Goal: Check status: Check status

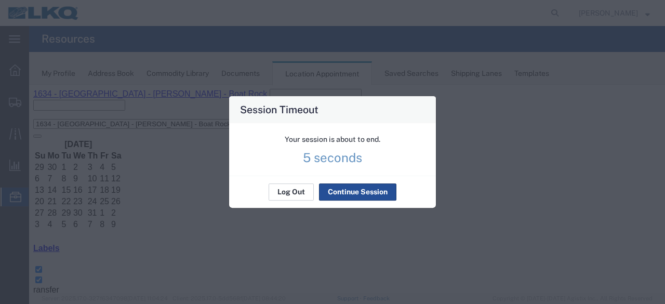
click at [288, 194] on button "Log Out" at bounding box center [291, 192] width 45 height 17
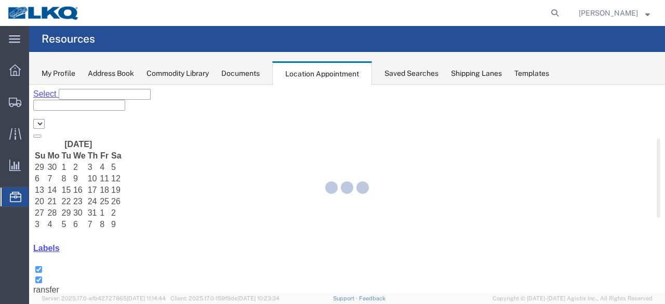
select select "28712"
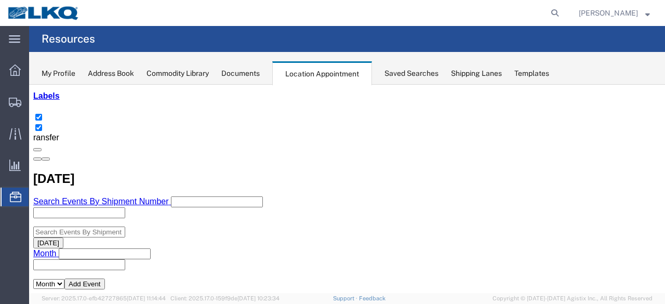
scroll to position [156, 0]
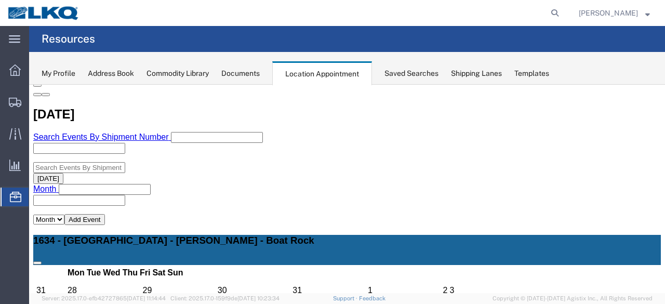
scroll to position [165, 0]
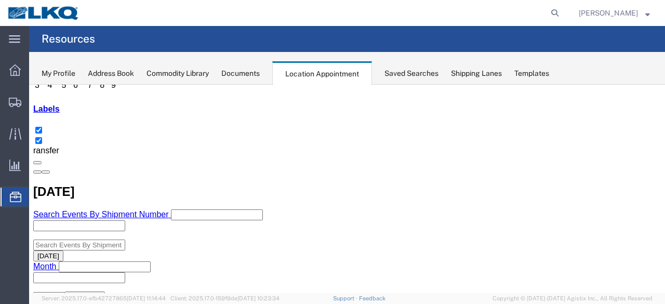
scroll to position [156, 0]
